Goal: Task Accomplishment & Management: Manage account settings

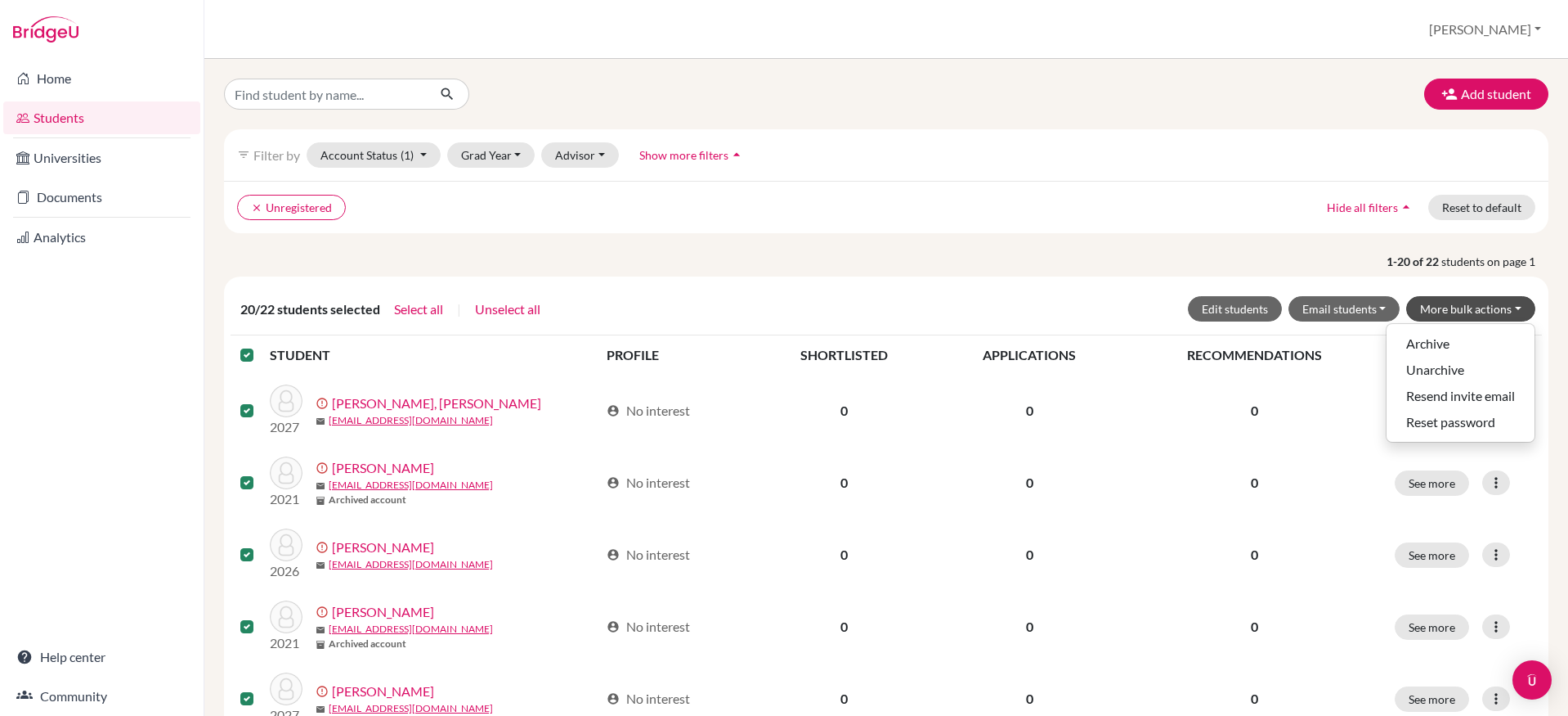
click at [1505, 32] on button "[PERSON_NAME]" at bounding box center [1485, 29] width 127 height 31
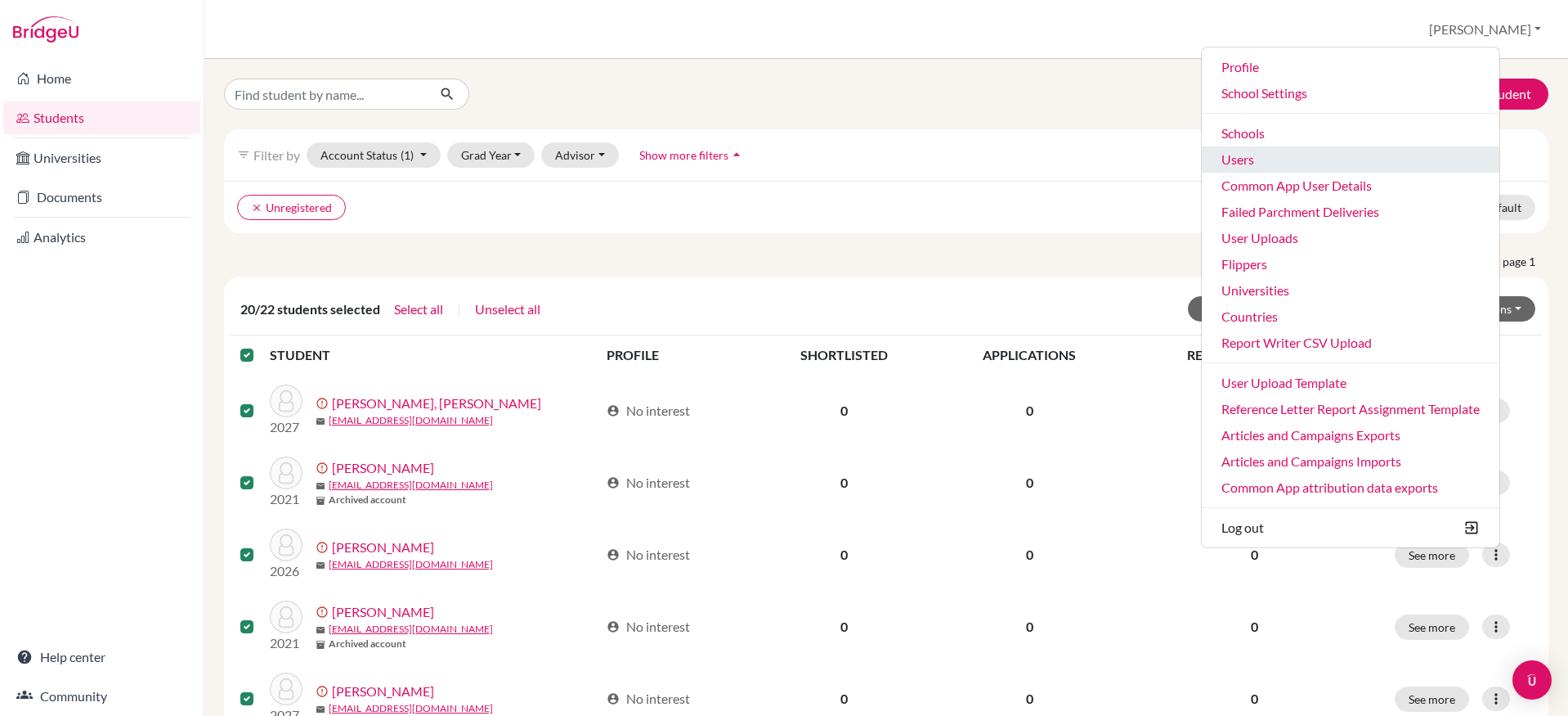
click at [1353, 159] on link "Users" at bounding box center [1351, 160] width 298 height 26
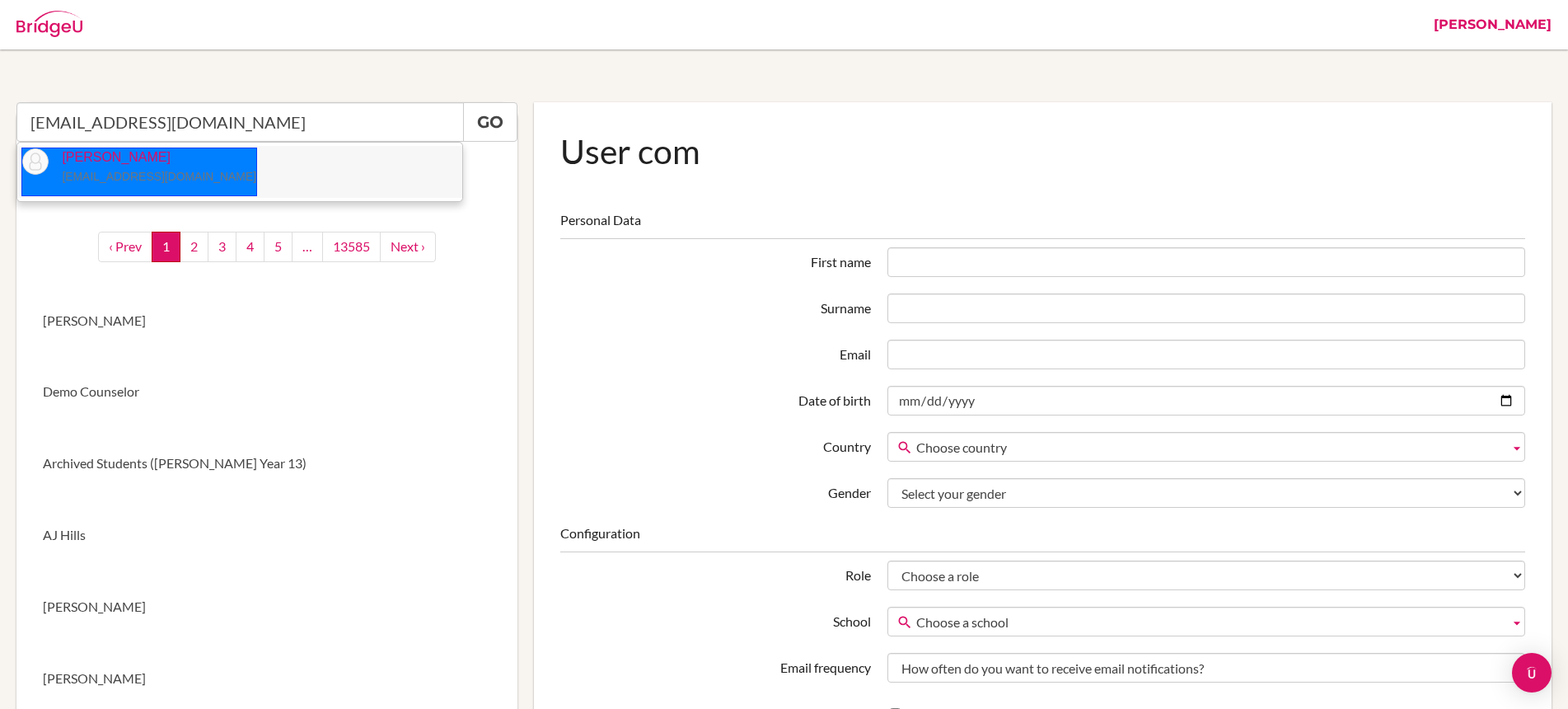
click at [127, 177] on small "[EMAIL_ADDRESS][DOMAIN_NAME]" at bounding box center [159, 176] width 194 height 13
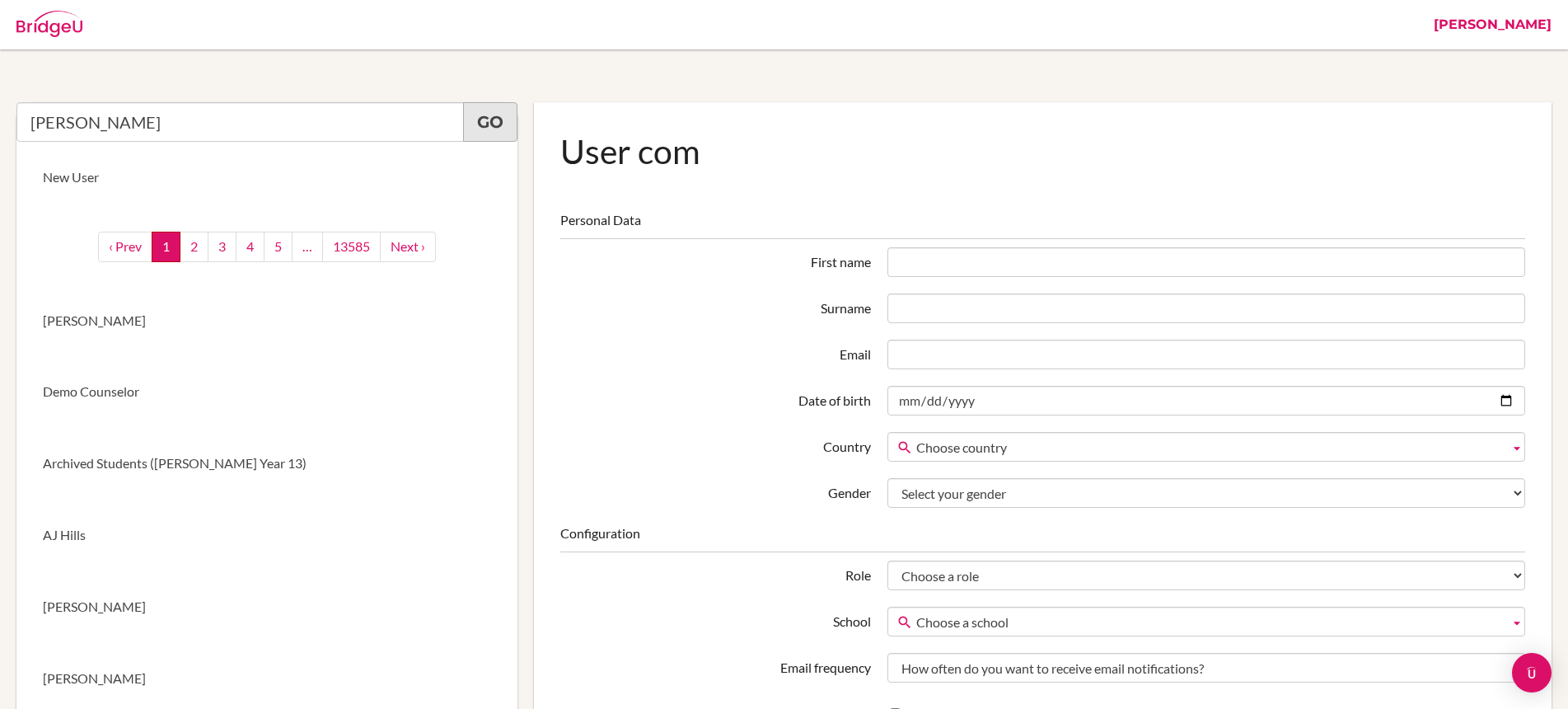
type input "Victoria Alexandrova"
click at [486, 110] on link "Go" at bounding box center [491, 122] width 55 height 40
